Goal: Use online tool/utility: Utilize a website feature to perform a specific function

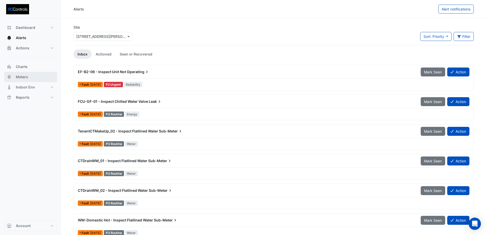
click at [23, 76] on span "Meters" at bounding box center [22, 76] width 12 height 5
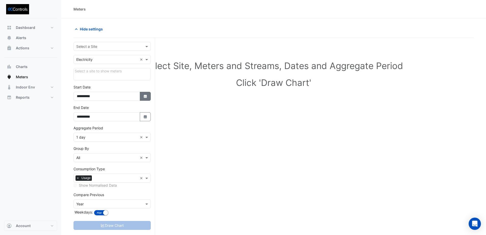
click at [145, 96] on icon "button" at bounding box center [145, 95] width 3 height 3
select select "*"
select select "****"
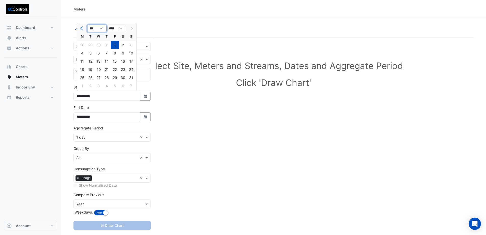
click at [98, 29] on select "*** *** *** *** *** *** *** ***" at bounding box center [96, 28] width 19 height 8
select select "*"
click at [87, 24] on select "*** *** *** *** *** *** *** ***" at bounding box center [96, 28] width 19 height 8
click at [101, 44] on div "1" at bounding box center [98, 45] width 8 height 8
type input "**********"
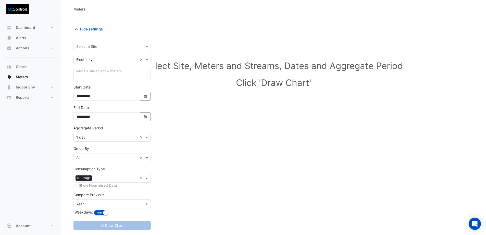
click at [122, 224] on div "Draw Chart" at bounding box center [111, 224] width 77 height 9
click at [109, 47] on input "text" at bounding box center [107, 46] width 62 height 5
click at [97, 58] on span "[STREET_ADDRESS][PERSON_NAME]" at bounding box center [109, 57] width 62 height 4
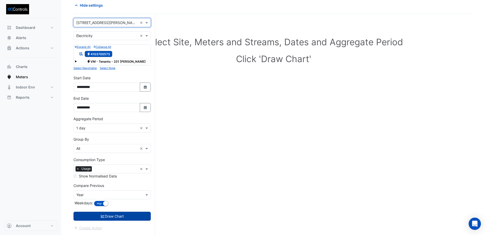
click at [112, 216] on button "Draw Chart" at bounding box center [111, 215] width 77 height 9
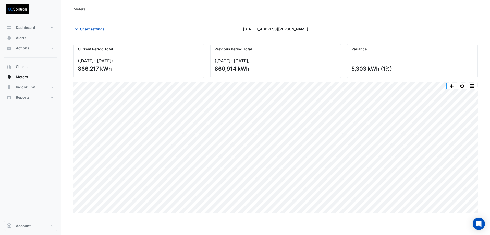
click at [69, 127] on section "Chart settings [STREET_ADDRESS][PERSON_NAME] Current Period Total ([DATE] - [DA…" at bounding box center [275, 116] width 429 height 197
click at [460, 87] on button "button" at bounding box center [462, 86] width 10 height 6
click at [100, 30] on span "Chart settings" at bounding box center [92, 28] width 25 height 5
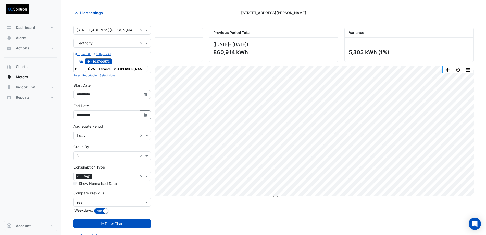
scroll to position [24, 0]
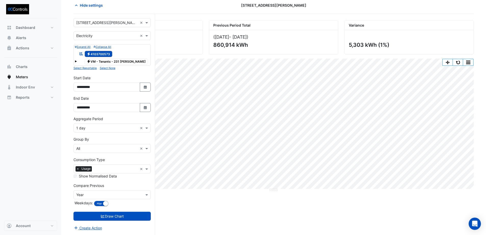
click at [127, 126] on input "text" at bounding box center [107, 127] width 62 height 5
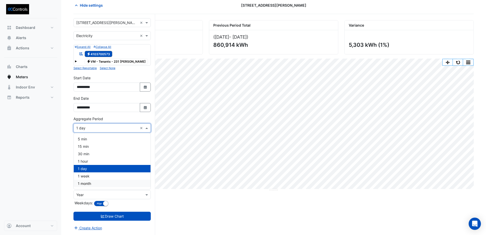
click at [85, 184] on span "1 month" at bounding box center [84, 183] width 13 height 4
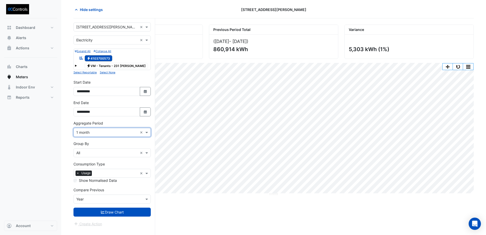
scroll to position [19, 0]
click at [110, 214] on button "Draw Chart" at bounding box center [111, 211] width 77 height 9
